Goal: Check status: Check status

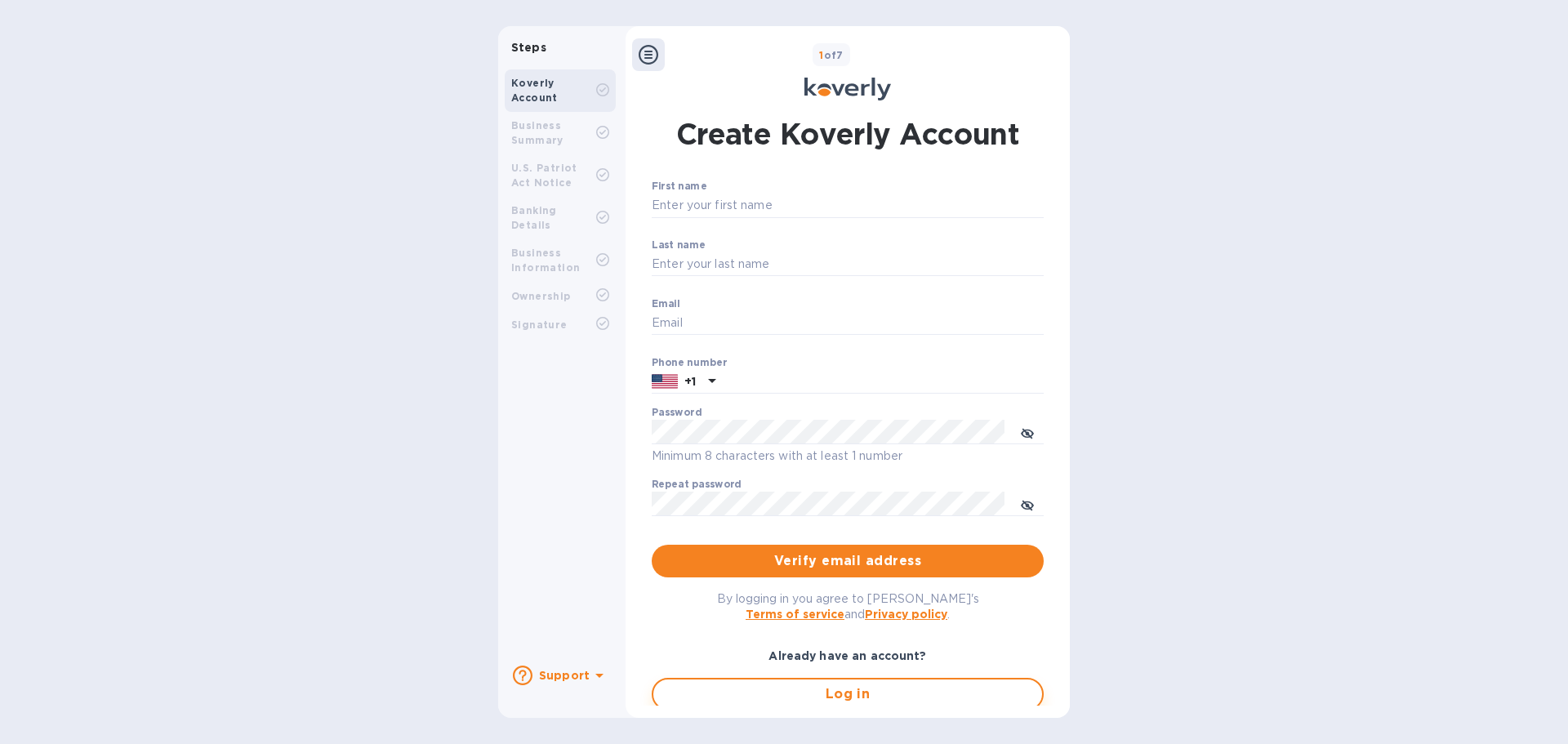
type input "[EMAIL_ADDRESS][DOMAIN_NAME]"
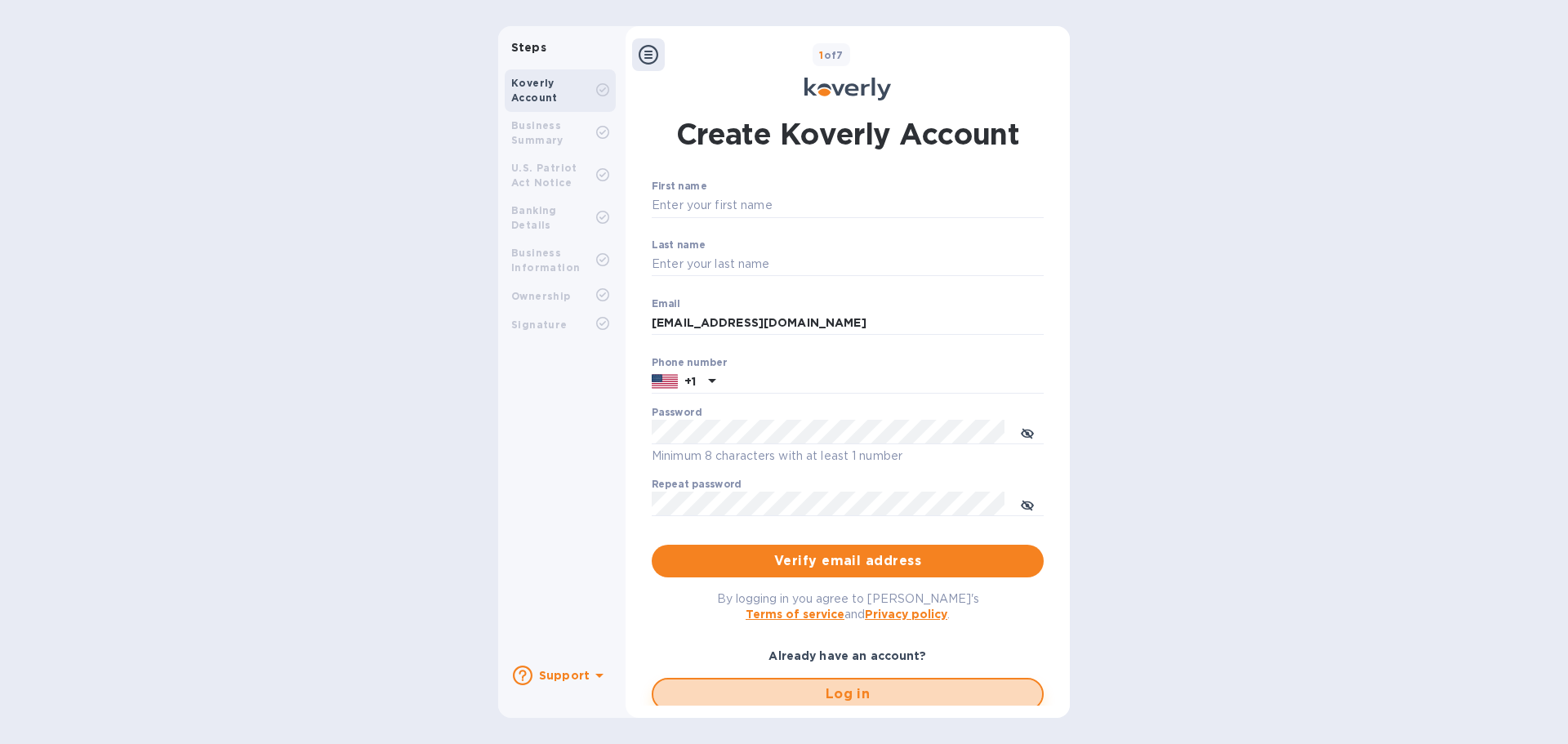
click at [814, 698] on span "Log in" at bounding box center [847, 694] width 362 height 20
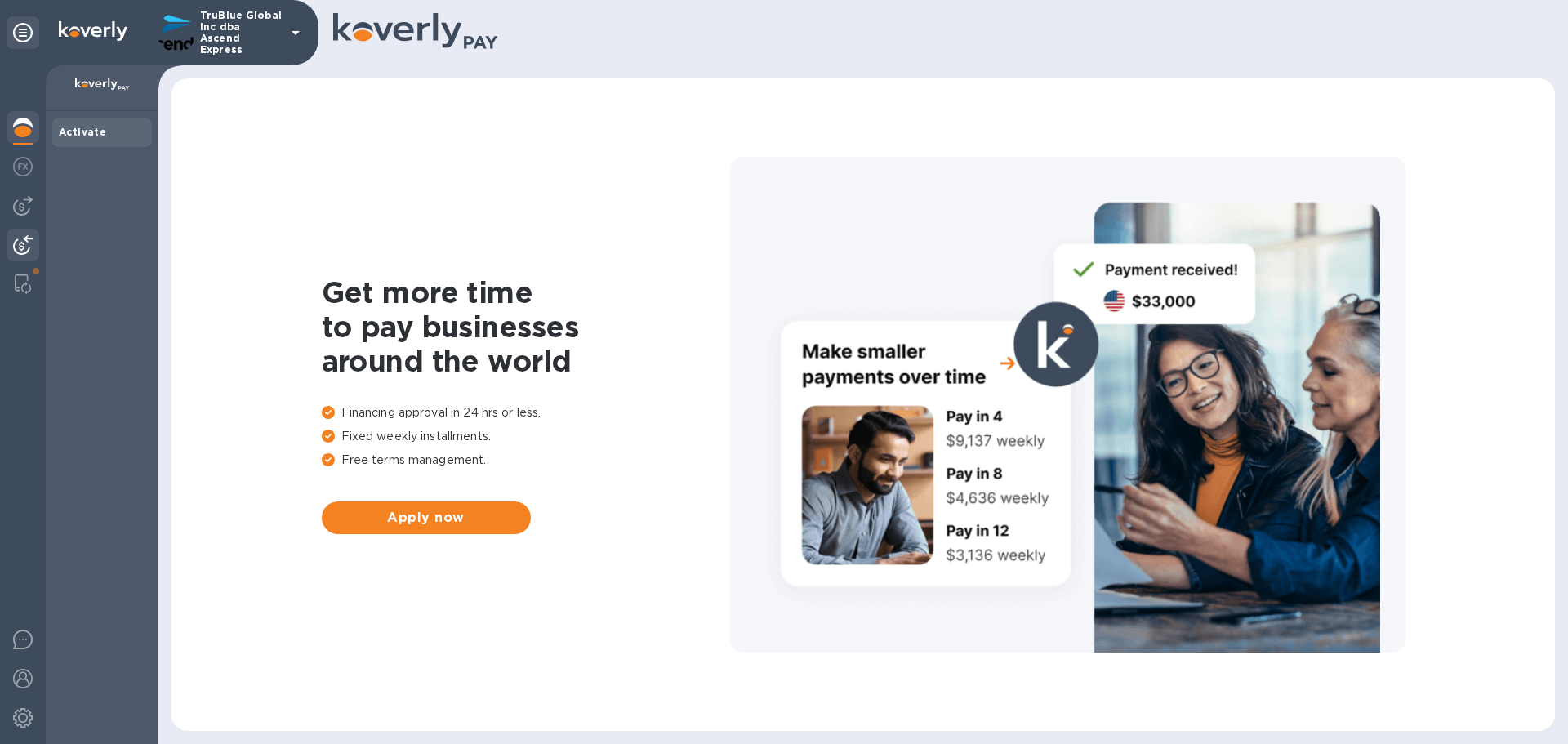
click at [20, 248] on img at bounding box center [23, 245] width 20 height 20
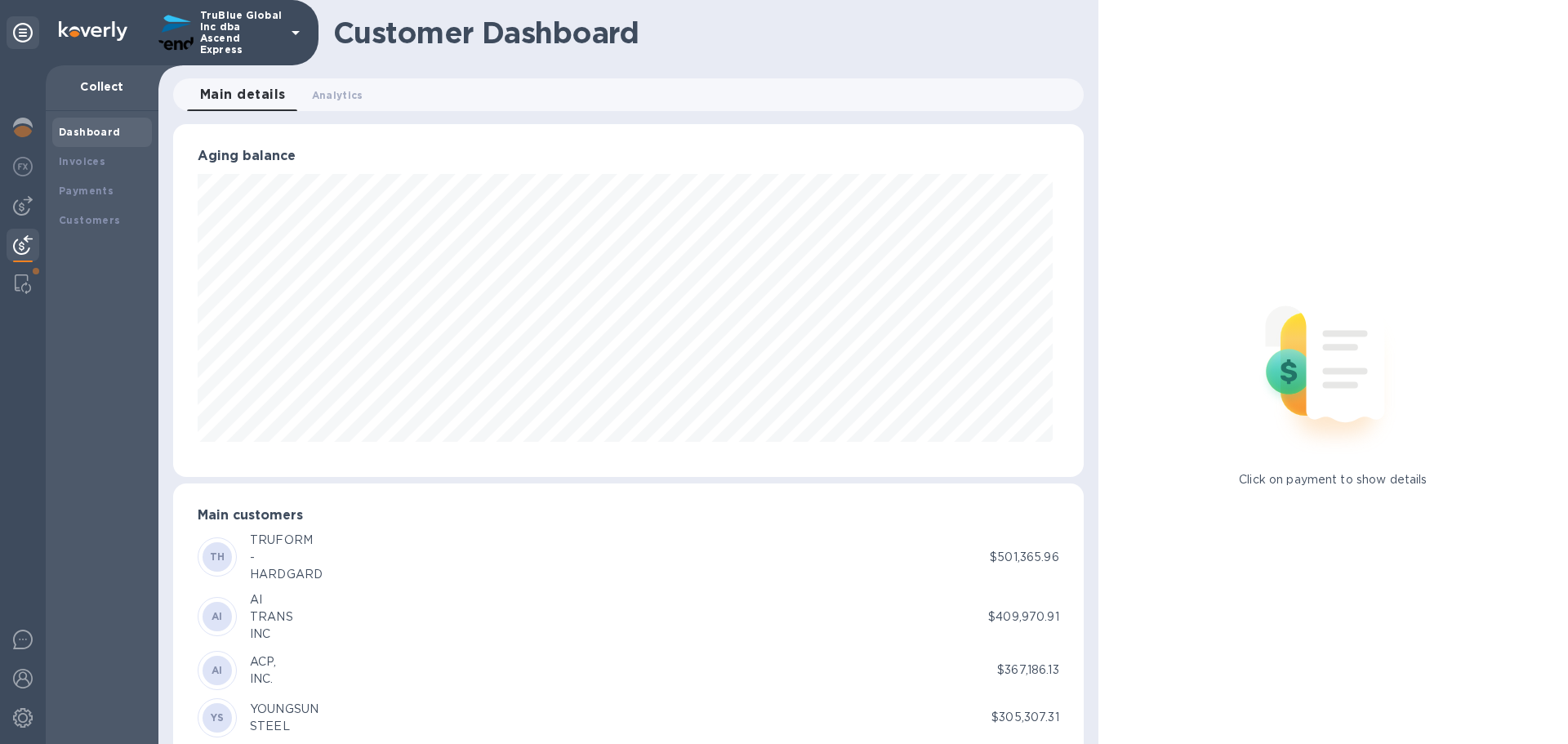
scroll to position [816436, 815904]
click at [76, 192] on b "Payments" at bounding box center [86, 190] width 55 height 12
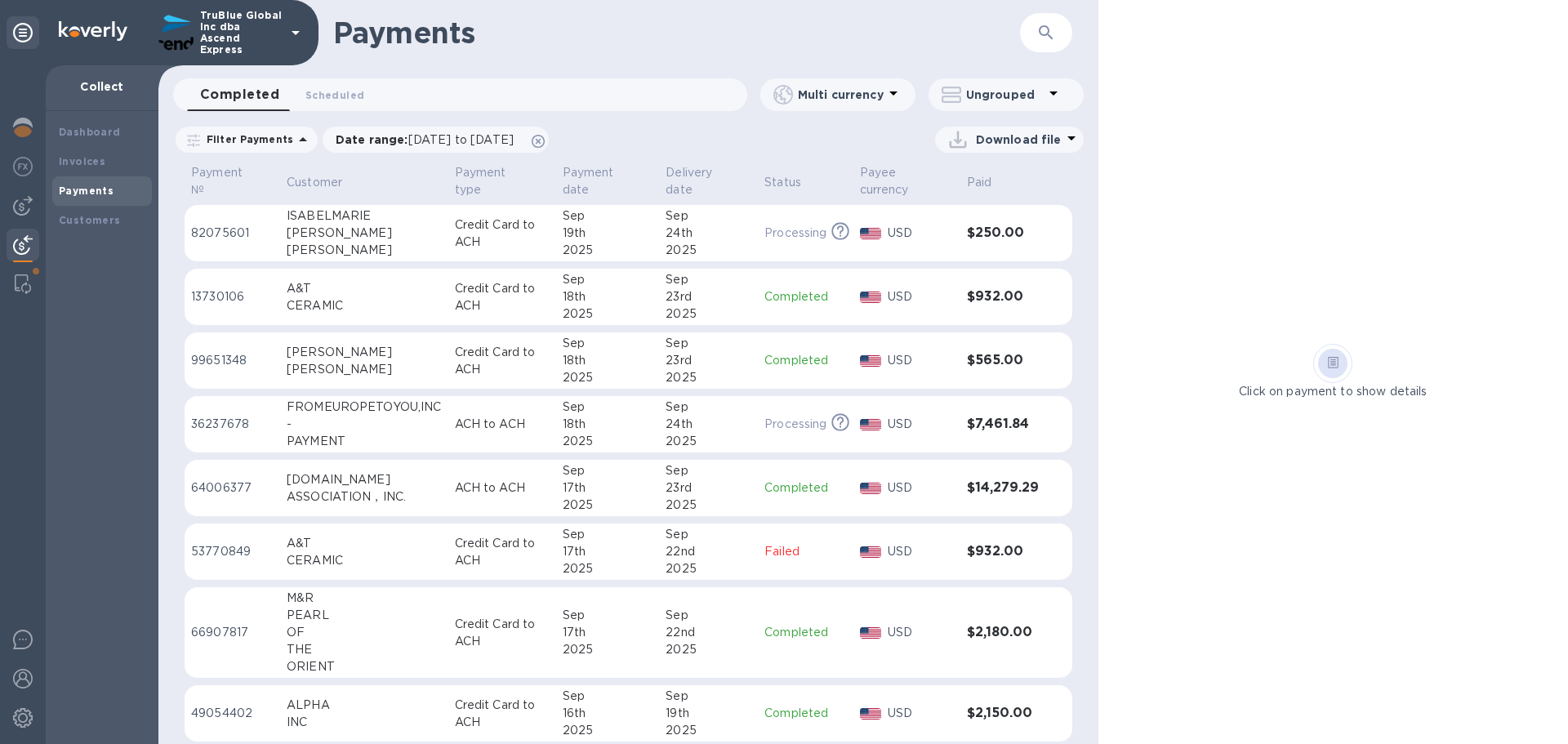
scroll to position [245, 0]
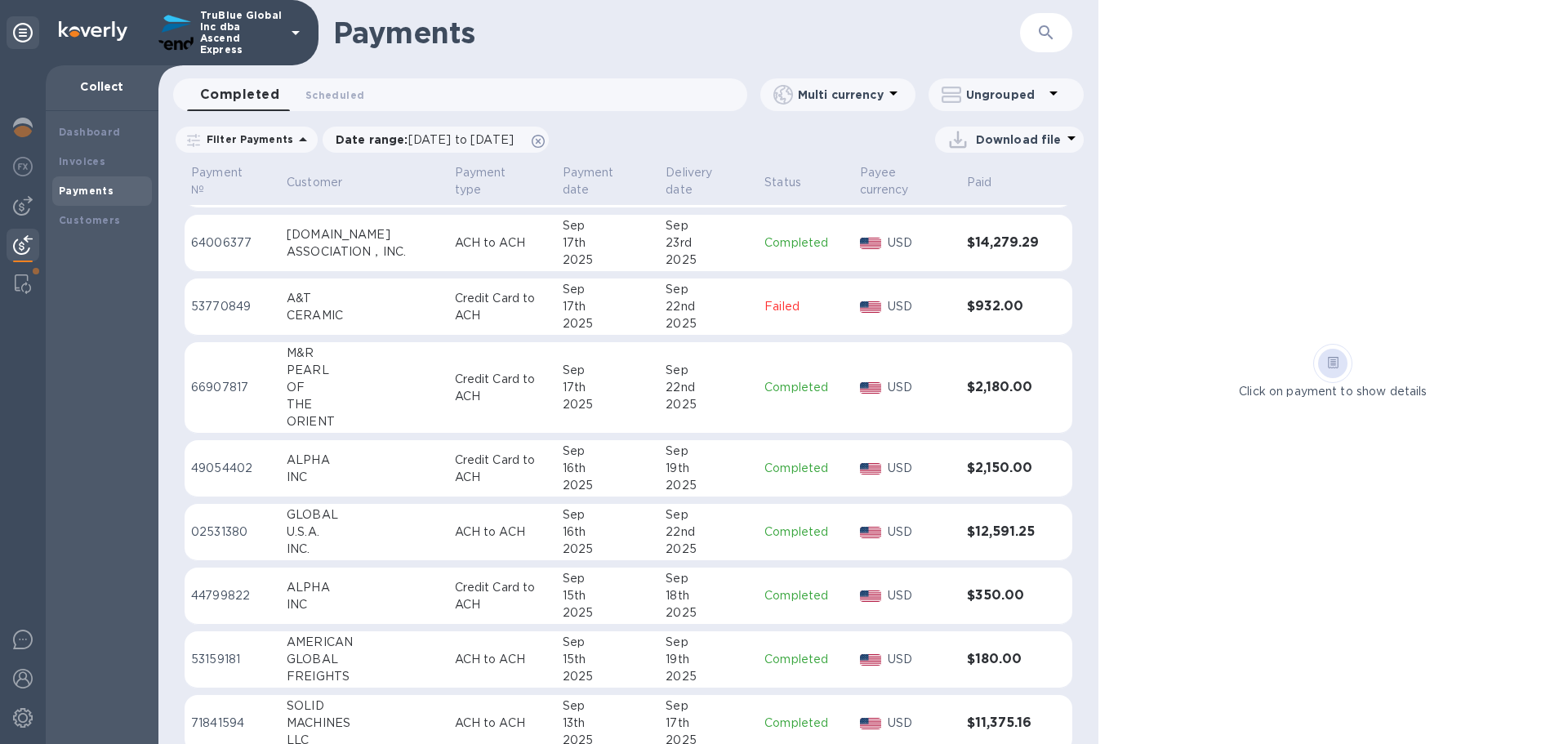
click at [215, 530] on p "02531380" at bounding box center [232, 532] width 83 height 17
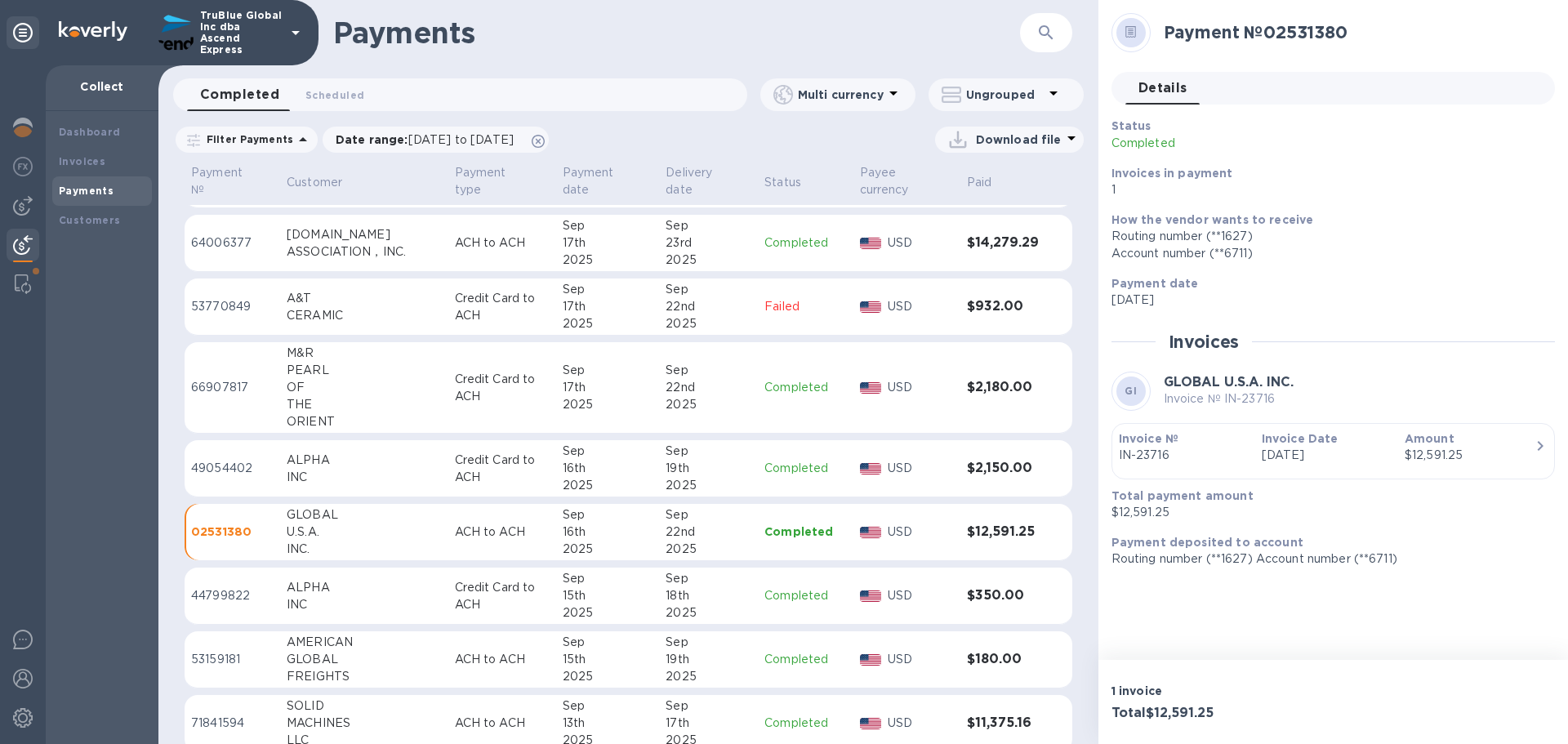
click at [221, 386] on p "66907817" at bounding box center [232, 388] width 83 height 17
